Goal: Task Accomplishment & Management: Use online tool/utility

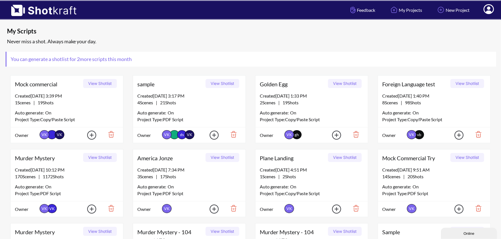
click at [490, 11] on icon at bounding box center [489, 9] width 6 height 7
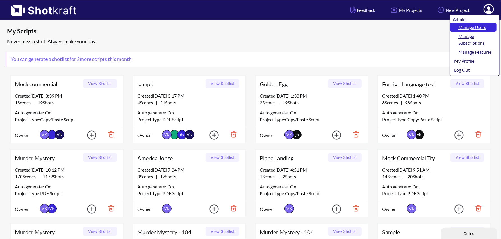
click at [474, 26] on link "Manage Users" at bounding box center [473, 27] width 47 height 9
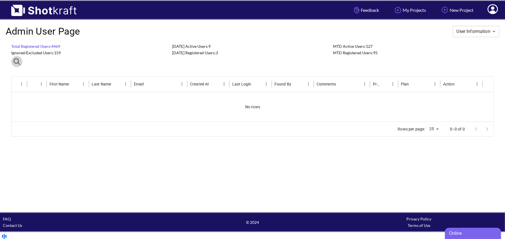
click at [17, 62] on icon "button" at bounding box center [16, 61] width 7 height 7
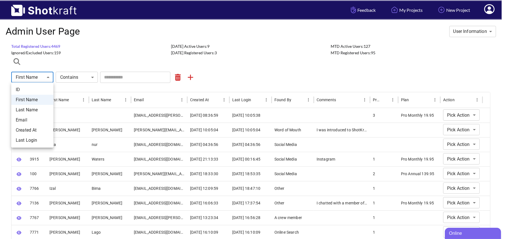
click at [32, 123] on li "Email" at bounding box center [32, 120] width 42 height 10
type input "*****"
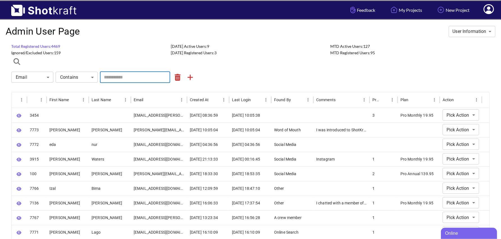
click at [122, 80] on input "text" at bounding box center [135, 77] width 70 height 11
paste input "**********"
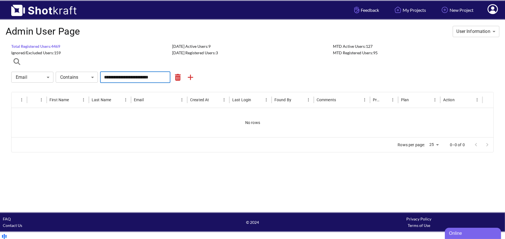
click at [245, 78] on div "**********" at bounding box center [252, 77] width 482 height 11
drag, startPoint x: 161, startPoint y: 78, endPoint x: 94, endPoint y: 71, distance: 67.5
click at [94, 72] on div "**********" at bounding box center [252, 77] width 482 height 11
type input "*"
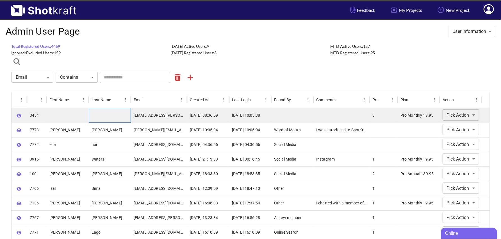
click at [128, 115] on div at bounding box center [110, 115] width 42 height 15
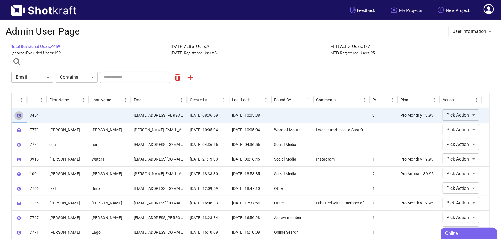
click at [18, 115] on icon "button" at bounding box center [19, 116] width 5 height 4
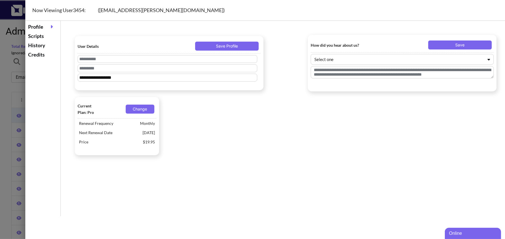
click at [41, 37] on div "Scripts" at bounding box center [43, 35] width 32 height 9
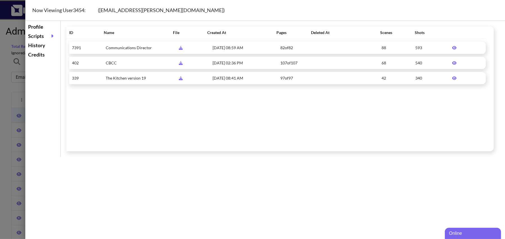
click at [452, 47] on icon at bounding box center [454, 47] width 4 height 3
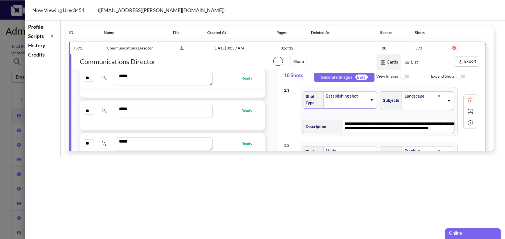
scroll to position [2808, 0]
click at [224, 105] on span "Ready" at bounding box center [236, 108] width 43 height 6
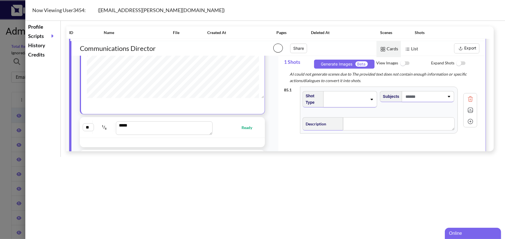
scroll to position [15, 0]
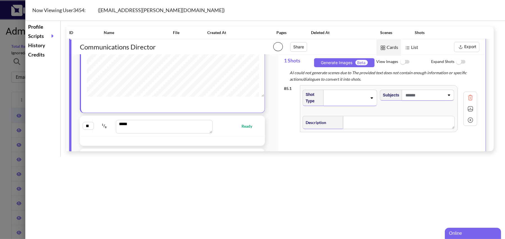
click at [226, 124] on div "** 1 / 8 *** Ready" at bounding box center [172, 126] width 185 height 21
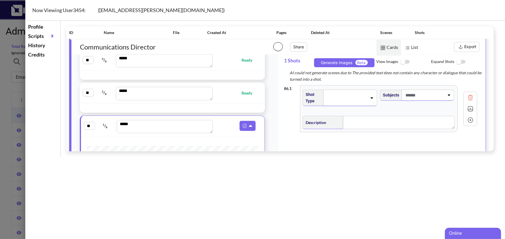
scroll to position [2808, 0]
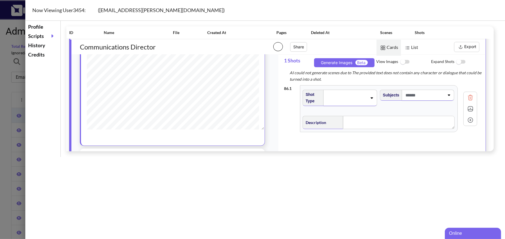
click at [227, 151] on div "** 2 6 / 8 *** Ready" at bounding box center [173, 158] width 180 height 15
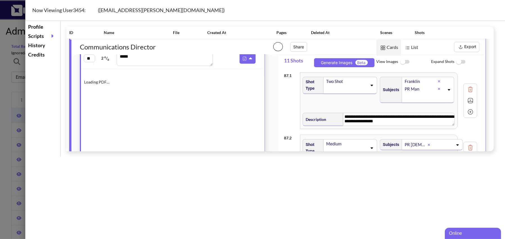
scroll to position [2708, 0]
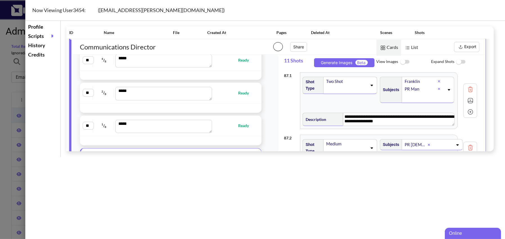
click at [405, 60] on img at bounding box center [404, 62] width 13 height 12
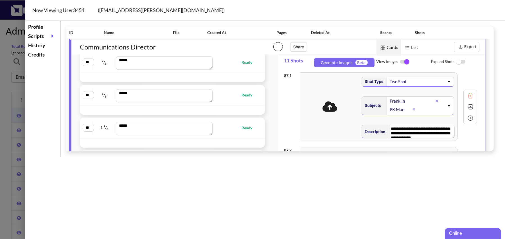
scroll to position [1507, 0]
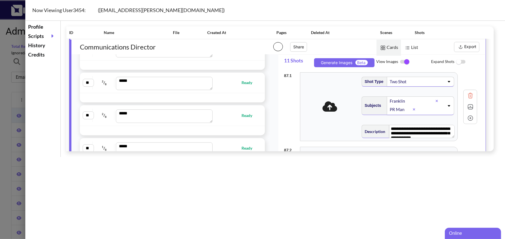
click at [232, 81] on div "** 2 / 8 *** Ready" at bounding box center [173, 82] width 180 height 15
type textarea "**********"
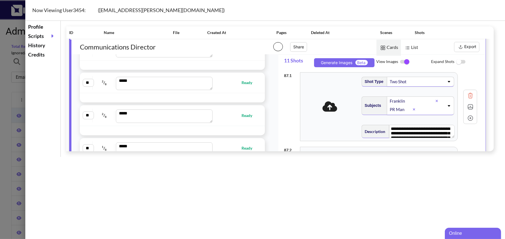
type textarea "**********"
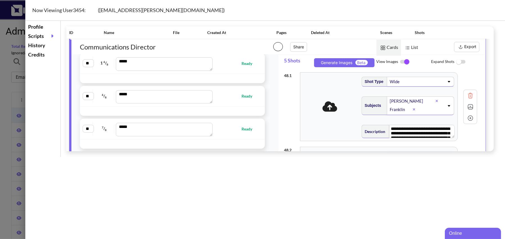
click at [225, 67] on div "** 1 6 / 8 *** Ready" at bounding box center [173, 63] width 180 height 15
type textarea "**********"
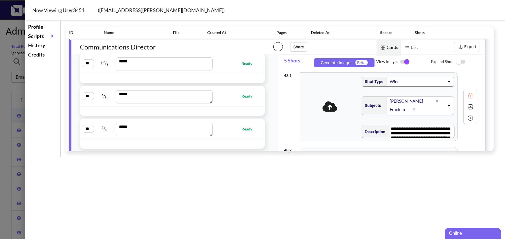
type textarea "**********"
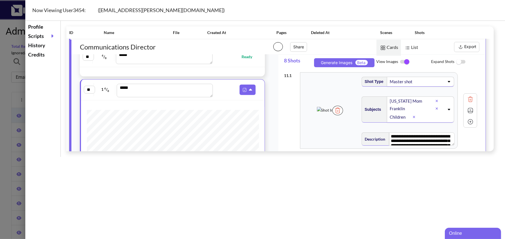
scroll to position [289, 0]
click at [465, 48] on button "Export" at bounding box center [466, 47] width 25 height 10
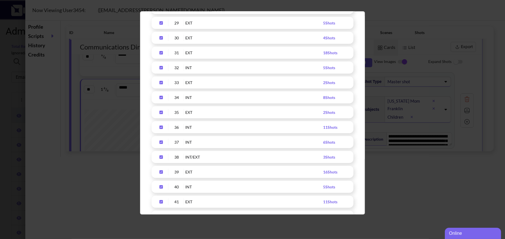
scroll to position [492, 0]
click at [162, 55] on icon "Upload Script" at bounding box center [160, 55] width 3 height 3
click at [161, 71] on icon "Upload Script" at bounding box center [160, 70] width 3 height 3
click at [161, 85] on icon "Upload Script" at bounding box center [161, 86] width 9 height 4
click at [162, 99] on icon "Upload Script" at bounding box center [160, 100] width 3 height 3
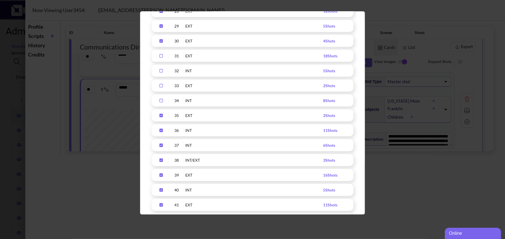
click at [160, 116] on icon "Upload Script" at bounding box center [160, 115] width 3 height 3
click at [162, 116] on icon "Upload Script" at bounding box center [161, 116] width 9 height 4
click at [162, 100] on icon "Upload Script" at bounding box center [161, 101] width 9 height 4
click at [161, 84] on icon "Upload Script" at bounding box center [160, 85] width 3 height 3
click at [161, 73] on div "Upload Script" at bounding box center [161, 70] width 14 height 6
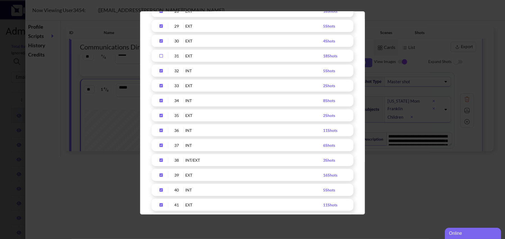
click at [160, 54] on icon "Upload Script" at bounding box center [160, 55] width 3 height 3
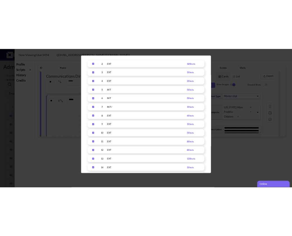
scroll to position [0, 0]
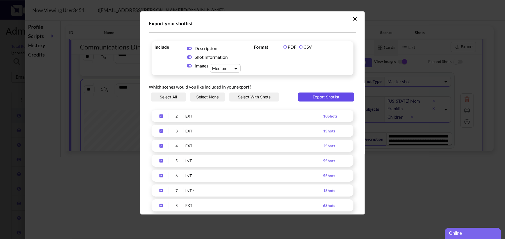
click at [330, 98] on button "Export Shotlist" at bounding box center [326, 96] width 56 height 9
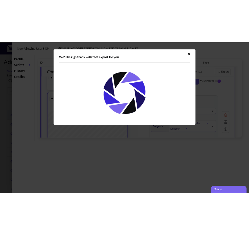
scroll to position [289, 0]
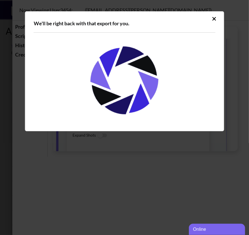
click at [216, 19] on icon "Upload Script" at bounding box center [214, 19] width 4 height 6
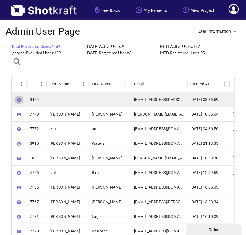
click at [22, 100] on button "button" at bounding box center [18, 100] width 9 height 9
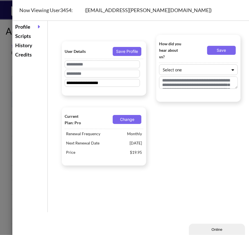
click at [29, 35] on div "Scripts" at bounding box center [30, 35] width 32 height 9
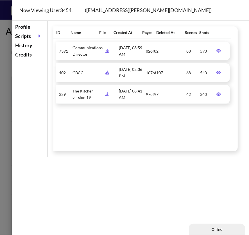
click at [215, 51] on icon at bounding box center [219, 51] width 10 height 4
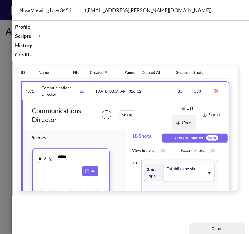
click at [208, 116] on img at bounding box center [204, 115] width 7 height 7
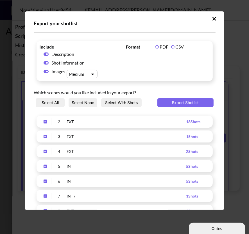
click at [76, 106] on button "Select None" at bounding box center [82, 102] width 29 height 9
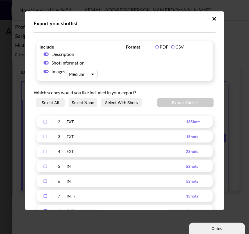
click at [45, 124] on icon "Upload Script" at bounding box center [45, 122] width 9 height 4
click at [46, 139] on icon "Upload Script" at bounding box center [45, 137] width 9 height 4
click at [46, 155] on div "Upload Script" at bounding box center [45, 151] width 12 height 6
click at [46, 169] on icon "Upload Script" at bounding box center [45, 167] width 9 height 4
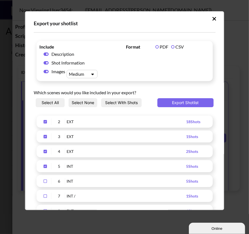
click at [46, 183] on icon "Upload Script" at bounding box center [45, 181] width 3 height 3
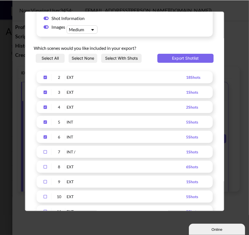
scroll to position [68, 0]
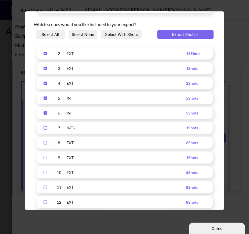
click at [44, 130] on icon "Upload Script" at bounding box center [45, 127] width 3 height 3
click at [43, 145] on icon "Upload Script" at bounding box center [45, 143] width 9 height 4
click at [44, 160] on icon "Upload Script" at bounding box center [45, 157] width 3 height 3
click at [43, 175] on icon "Upload Script" at bounding box center [45, 173] width 9 height 4
click at [45, 190] on icon "Upload Script" at bounding box center [45, 188] width 9 height 4
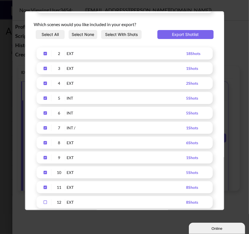
click at [45, 190] on icon "Upload Script" at bounding box center [45, 188] width 9 height 4
click at [170, 38] on button "Export Shotlist" at bounding box center [185, 34] width 56 height 9
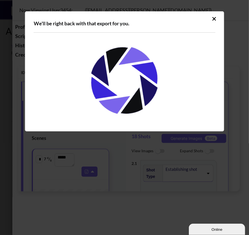
scroll to position [0, 0]
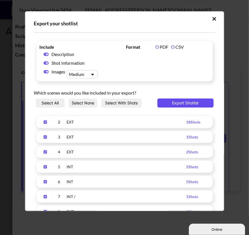
click at [185, 107] on button "Export Shotlist" at bounding box center [185, 102] width 56 height 9
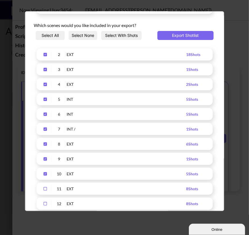
scroll to position [78, 0]
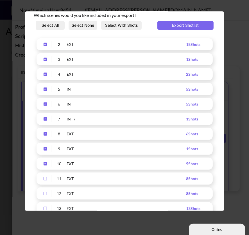
click at [46, 180] on icon "Upload Script" at bounding box center [45, 178] width 3 height 3
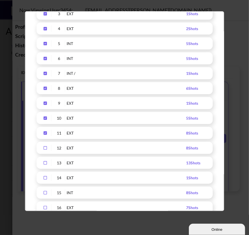
scroll to position [127, 0]
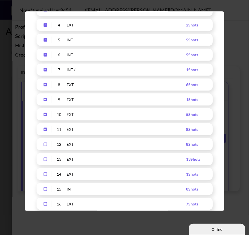
click at [44, 146] on icon "Upload Script" at bounding box center [45, 144] width 9 height 4
click at [44, 162] on div "Upload Script" at bounding box center [45, 159] width 12 height 6
click at [44, 180] on div "14 EXT 1 Shots" at bounding box center [125, 174] width 176 height 12
click at [44, 176] on icon "Upload Script" at bounding box center [45, 174] width 9 height 4
click at [45, 191] on icon "Upload Script" at bounding box center [45, 189] width 9 height 4
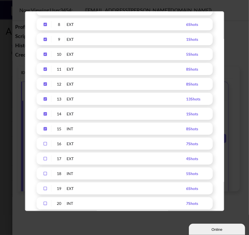
scroll to position [205, 0]
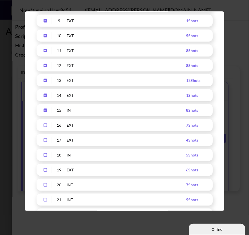
click at [46, 127] on icon "Upload Script" at bounding box center [45, 125] width 9 height 4
click at [44, 142] on icon "Upload Script" at bounding box center [45, 140] width 9 height 4
click at [45, 157] on icon "Upload Script" at bounding box center [45, 155] width 9 height 4
click at [44, 172] on icon "Upload Script" at bounding box center [45, 170] width 9 height 4
click at [44, 187] on icon "Upload Script" at bounding box center [45, 185] width 9 height 4
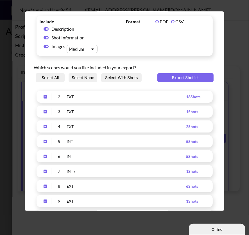
scroll to position [0, 0]
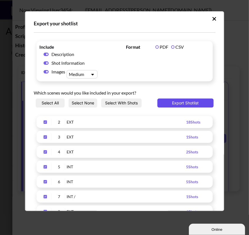
click at [195, 103] on button "Export Shotlist" at bounding box center [185, 102] width 56 height 9
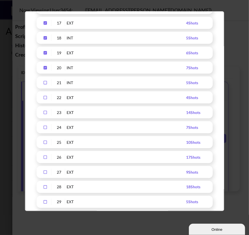
scroll to position [324, 0]
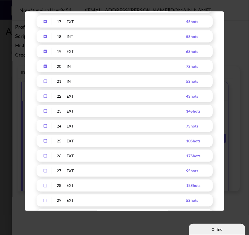
click at [44, 83] on icon "Upload Script" at bounding box center [45, 81] width 9 height 4
click at [45, 98] on icon "Upload Script" at bounding box center [45, 96] width 9 height 4
click at [45, 113] on icon "Upload Script" at bounding box center [45, 111] width 9 height 4
click at [44, 128] on icon "Upload Script" at bounding box center [45, 126] width 9 height 4
click at [44, 143] on icon "Upload Script" at bounding box center [45, 141] width 9 height 4
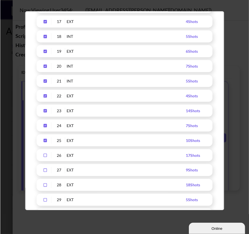
scroll to position [0, 0]
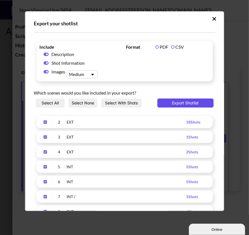
click at [185, 103] on button "Export Shotlist" at bounding box center [185, 102] width 56 height 9
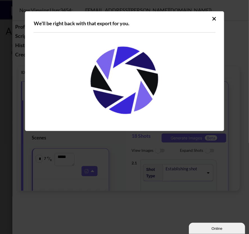
click at [214, 18] on icon "Upload Script" at bounding box center [214, 19] width 4 height 4
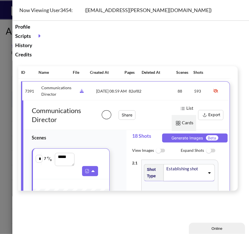
click at [77, 123] on h1 "Communications Director" at bounding box center [59, 115] width 73 height 18
click at [211, 114] on button "Export" at bounding box center [210, 115] width 25 height 10
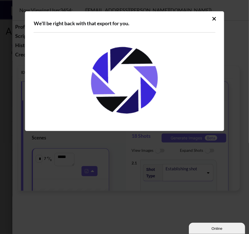
click at [215, 17] on icon "Upload Script" at bounding box center [214, 19] width 4 height 6
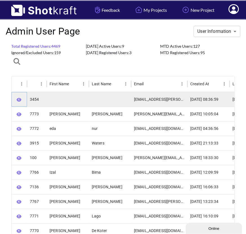
click at [19, 99] on icon "button" at bounding box center [19, 100] width 5 height 4
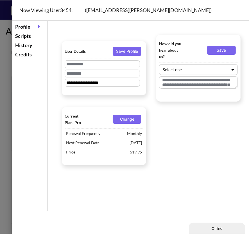
click at [29, 37] on div "Scripts" at bounding box center [30, 35] width 32 height 9
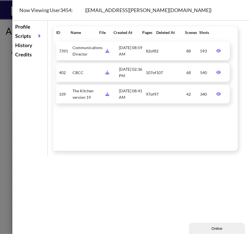
click at [216, 51] on icon at bounding box center [219, 51] width 10 height 4
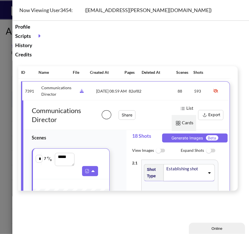
click at [217, 115] on button "Export" at bounding box center [210, 115] width 25 height 10
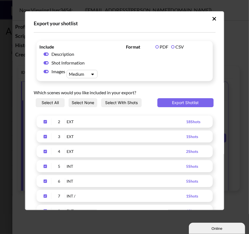
click at [78, 107] on button "Select None" at bounding box center [82, 102] width 29 height 9
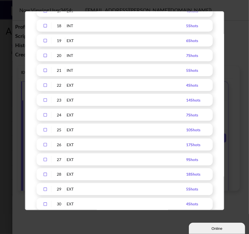
scroll to position [334, 0]
click at [44, 73] on icon "Upload Script" at bounding box center [45, 71] width 9 height 4
click at [46, 88] on icon "Upload Script" at bounding box center [45, 86] width 9 height 4
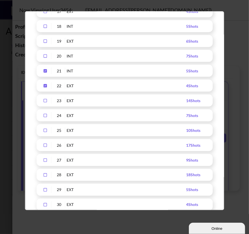
click at [44, 103] on icon "Upload Script" at bounding box center [45, 101] width 9 height 4
click at [44, 118] on icon "Upload Script" at bounding box center [45, 116] width 9 height 4
click at [45, 133] on icon "Upload Script" at bounding box center [45, 131] width 9 height 4
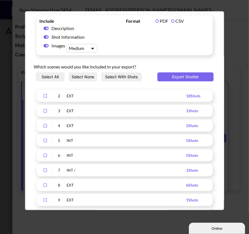
scroll to position [0, 0]
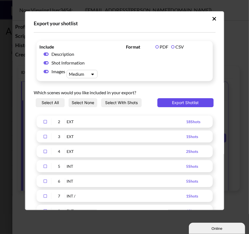
click at [188, 105] on button "Export Shotlist" at bounding box center [185, 102] width 56 height 9
